Goal: Task Accomplishment & Management: Complete application form

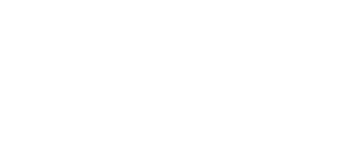
select select "*"
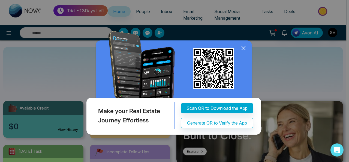
click at [279, 72] on div "Make your Real Estate Journey Effortless Scan QR to Download the App Generate Q…" at bounding box center [174, 81] width 349 height 162
click at [243, 46] on icon at bounding box center [243, 48] width 8 height 8
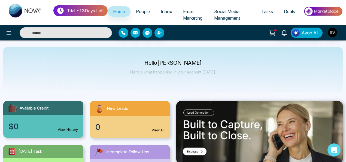
click at [150, 10] on span "People" at bounding box center [143, 11] width 14 height 5
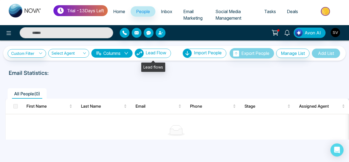
click at [155, 55] on span "Lead Flow" at bounding box center [156, 52] width 21 height 5
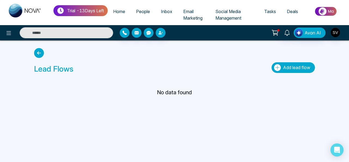
click at [286, 67] on span "Add lead flow" at bounding box center [296, 67] width 27 height 5
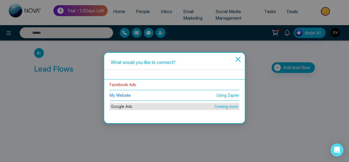
click at [129, 85] on link "Facebook Ads" at bounding box center [123, 84] width 26 height 5
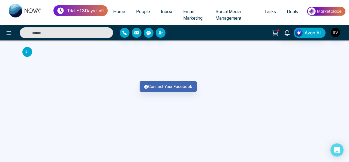
click at [277, 32] on icon at bounding box center [275, 33] width 8 height 8
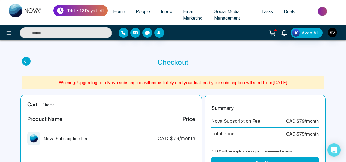
click at [266, 13] on span "Tasks" at bounding box center [267, 11] width 12 height 5
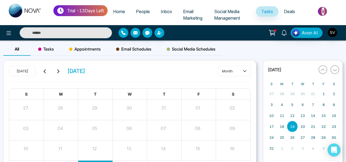
click at [145, 12] on span "People" at bounding box center [143, 11] width 14 height 5
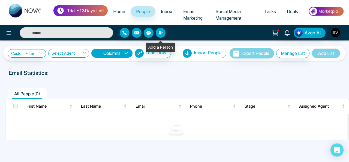
click at [157, 35] on button "button" at bounding box center [161, 33] width 10 height 10
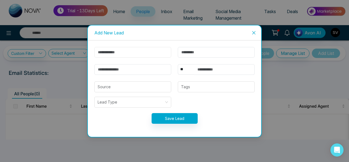
click at [134, 53] on input "text" at bounding box center [132, 52] width 77 height 11
type input "******"
type input "********"
type input "**********"
select select "***"
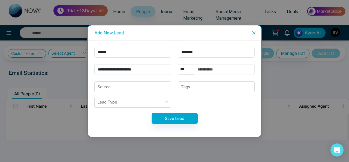
type input "**********"
click at [138, 85] on input "search" at bounding box center [133, 87] width 70 height 10
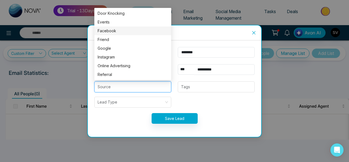
click at [102, 31] on div "Facebook" at bounding box center [133, 31] width 70 height 6
type input "********"
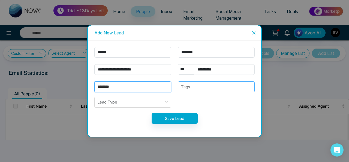
click at [185, 83] on div "Tags" at bounding box center [216, 86] width 77 height 11
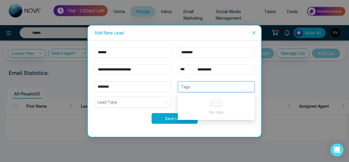
click at [164, 118] on button "Save Lead" at bounding box center [175, 118] width 46 height 11
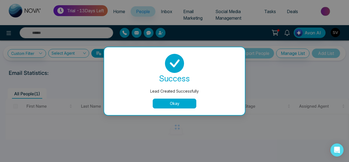
click at [165, 102] on button "Okay" at bounding box center [175, 103] width 44 height 10
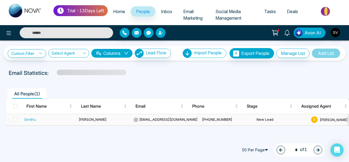
click at [99, 119] on td "[PERSON_NAME]" at bounding box center [104, 119] width 55 height 11
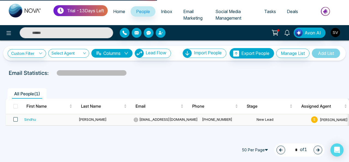
click at [17, 118] on span at bounding box center [15, 119] width 4 height 4
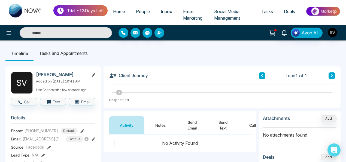
click at [124, 11] on span "Home" at bounding box center [119, 11] width 12 height 5
select select "*"
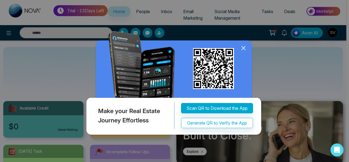
click at [242, 47] on icon at bounding box center [244, 48] width 4 height 4
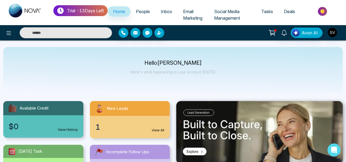
click at [273, 33] on icon at bounding box center [272, 32] width 5 height 2
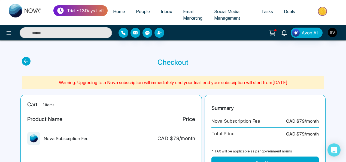
click at [315, 11] on img at bounding box center [323, 11] width 40 height 12
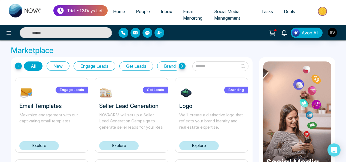
click at [49, 146] on link "Explore" at bounding box center [39, 145] width 40 height 9
